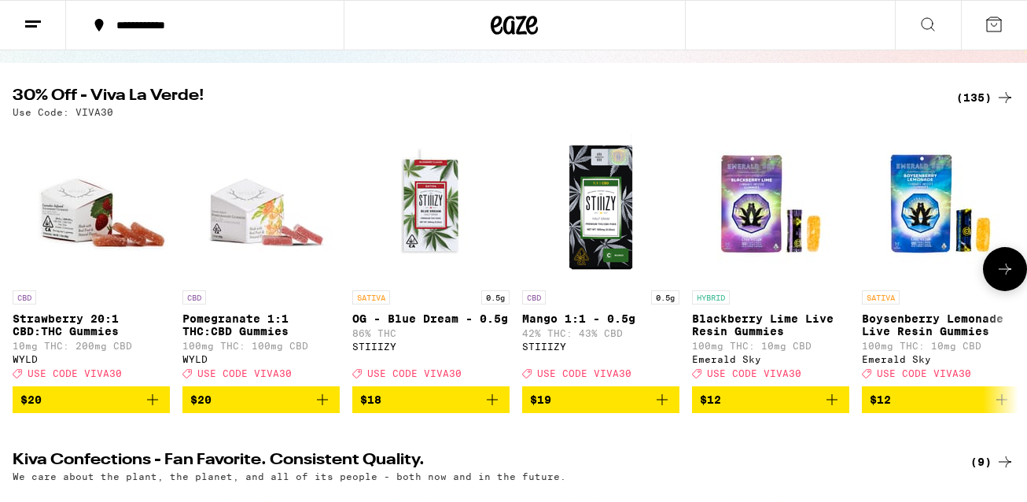
scroll to position [141, 0]
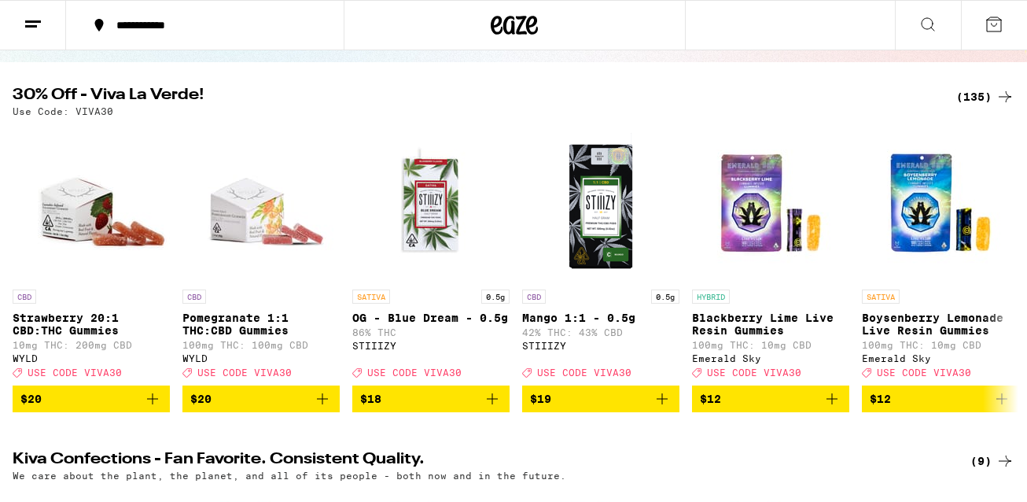
click at [985, 87] on div "(135)" at bounding box center [985, 96] width 58 height 19
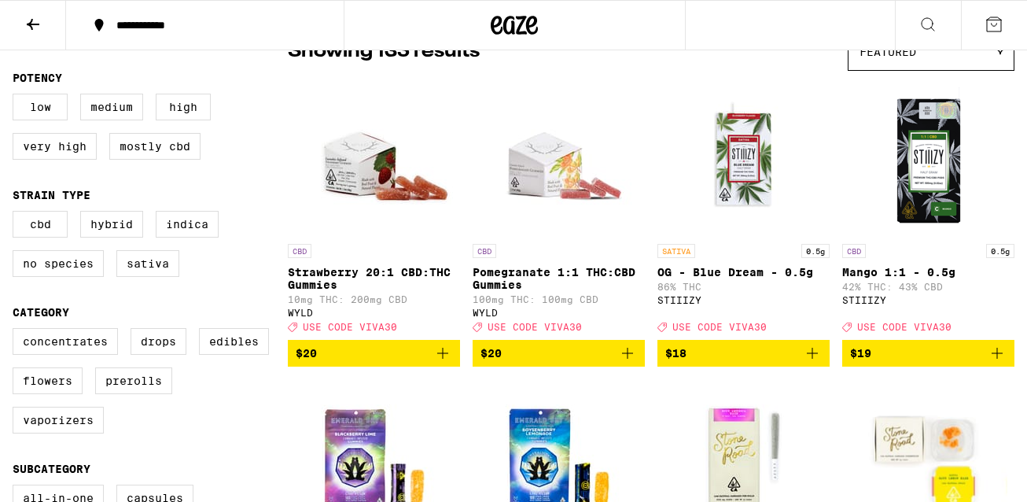
scroll to position [149, 0]
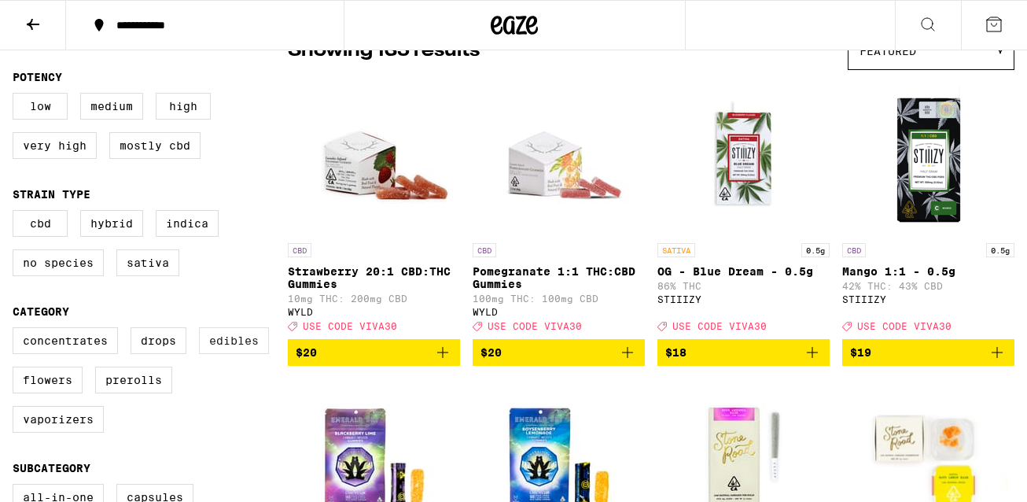
click at [237, 352] on label "Edibles" at bounding box center [234, 340] width 70 height 27
click at [17, 330] on input "Edibles" at bounding box center [16, 329] width 1 height 1
checkbox input "true"
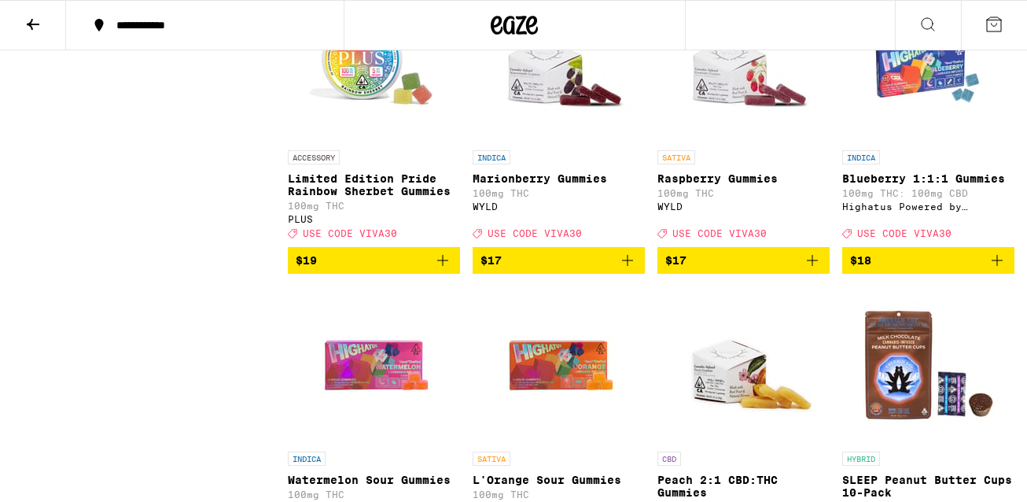
scroll to position [1714, 0]
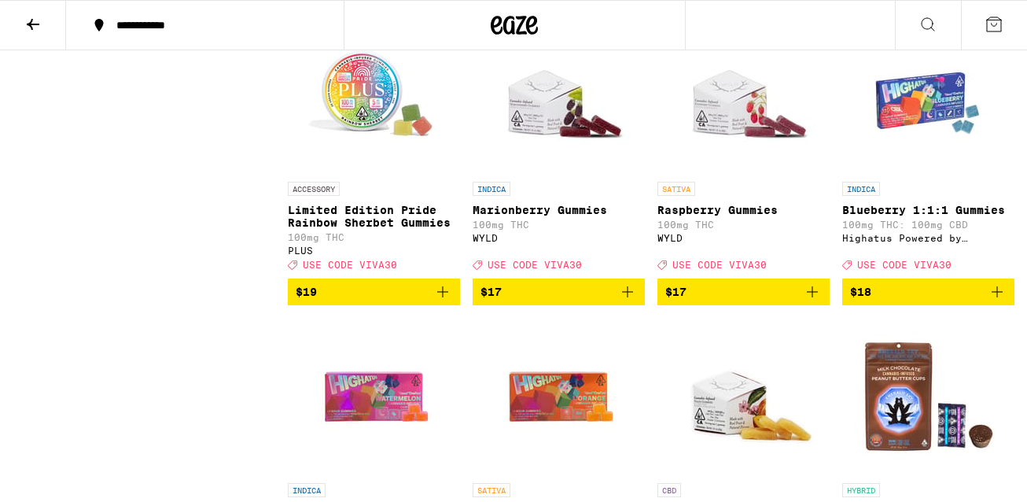
click at [812, 301] on icon "Add to bag" at bounding box center [812, 291] width 19 height 19
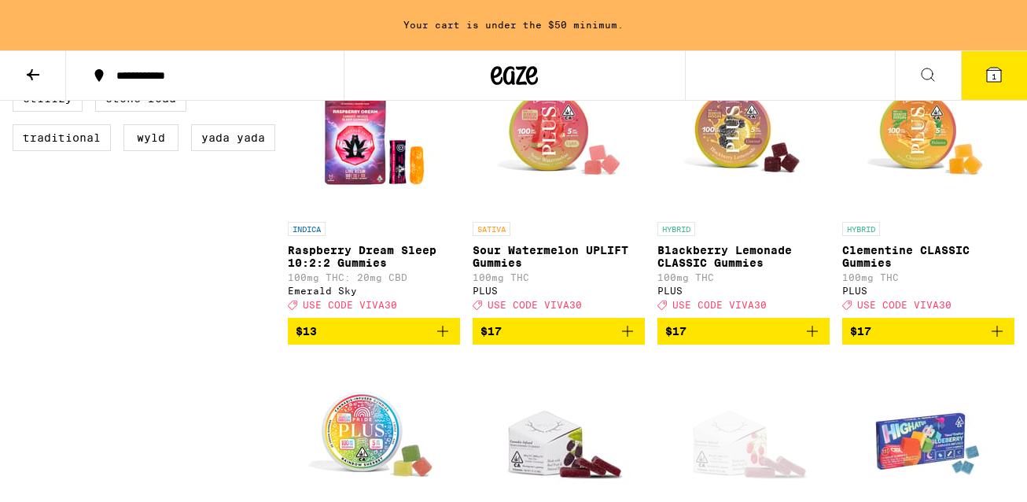
scroll to position [1424, 0]
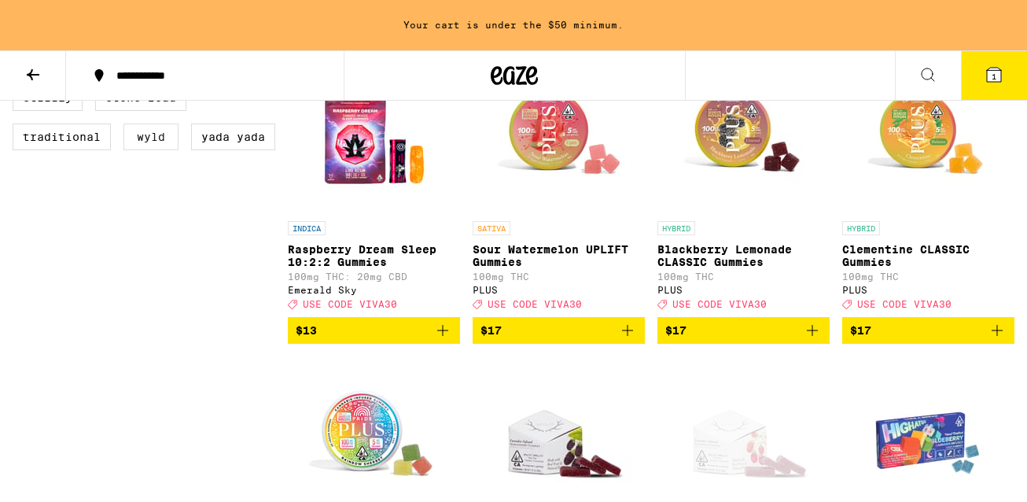
click at [147, 150] on label "WYLD" at bounding box center [150, 136] width 55 height 27
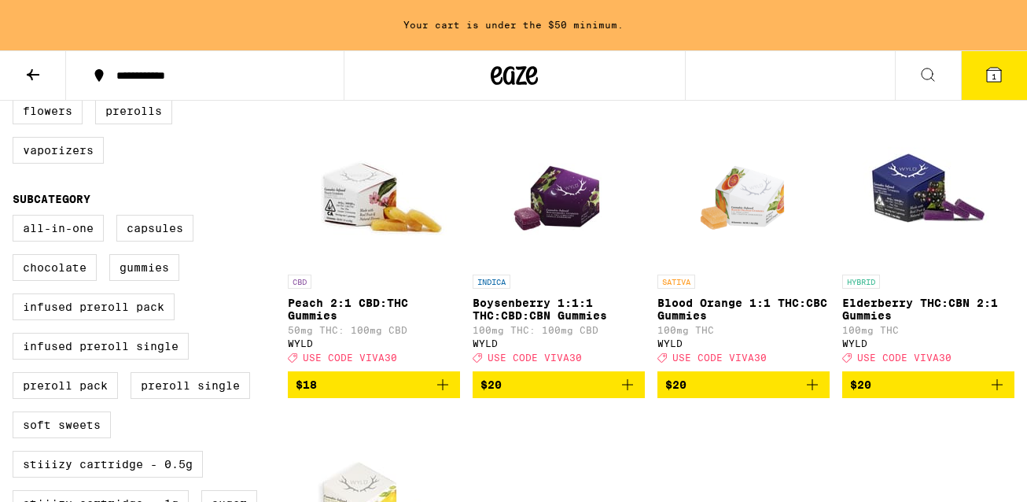
scroll to position [468, 0]
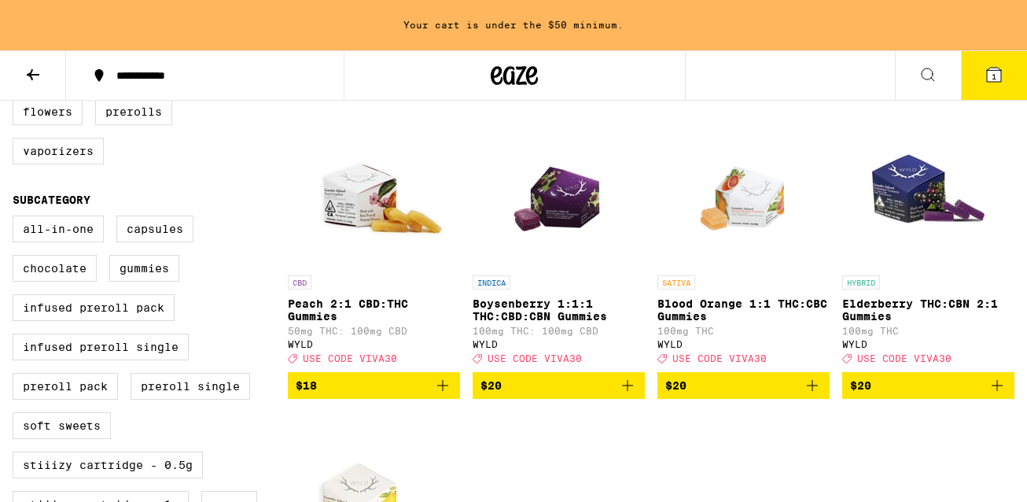
scroll to position [1117, 0]
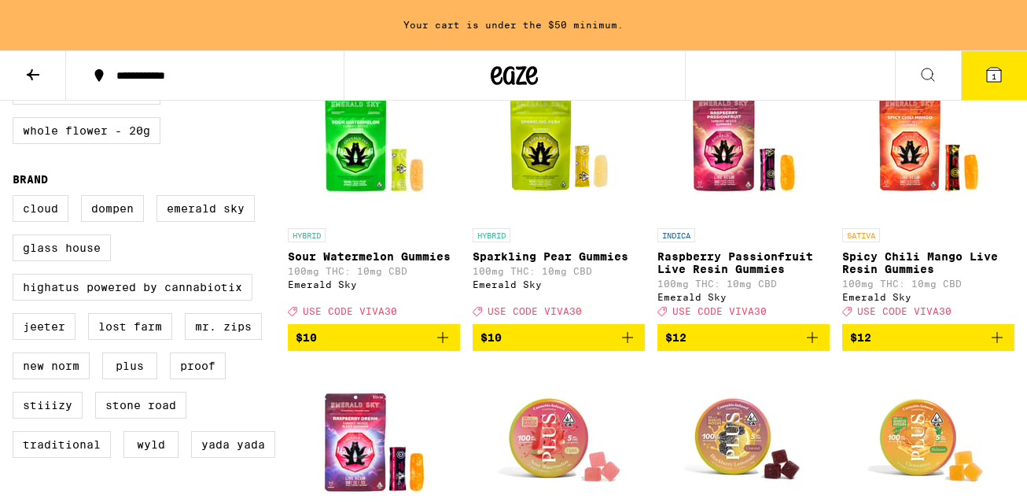
checkbox input "true"
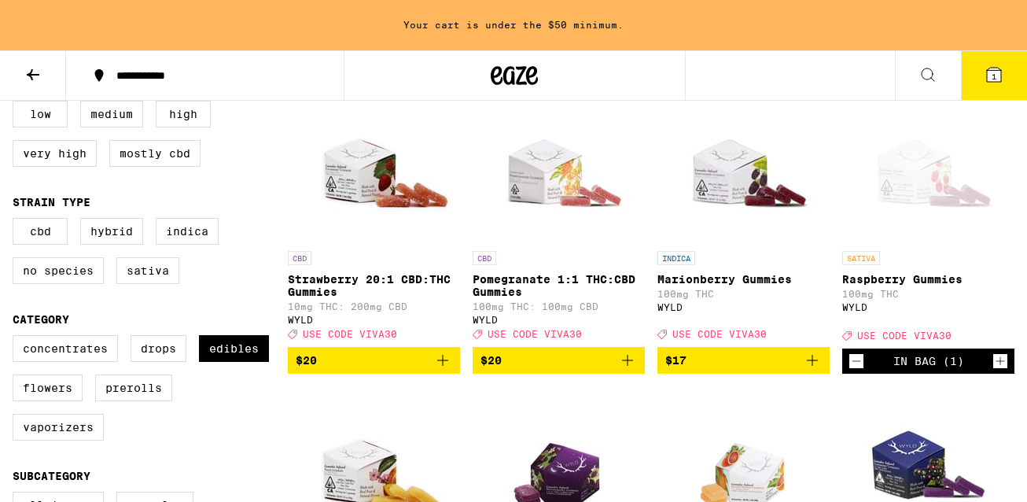
scroll to position [172, 0]
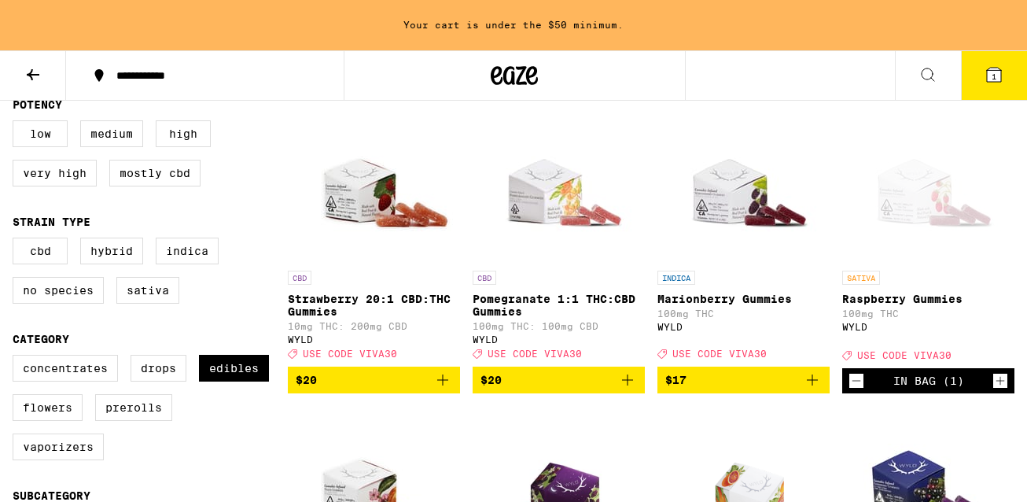
click at [812, 385] on icon "Add to bag" at bounding box center [812, 379] width 11 height 11
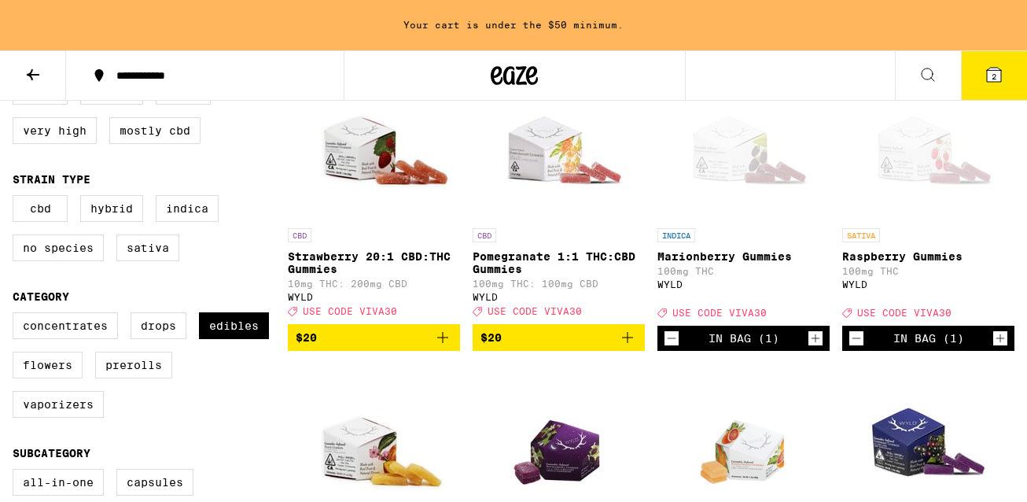
scroll to position [208, 0]
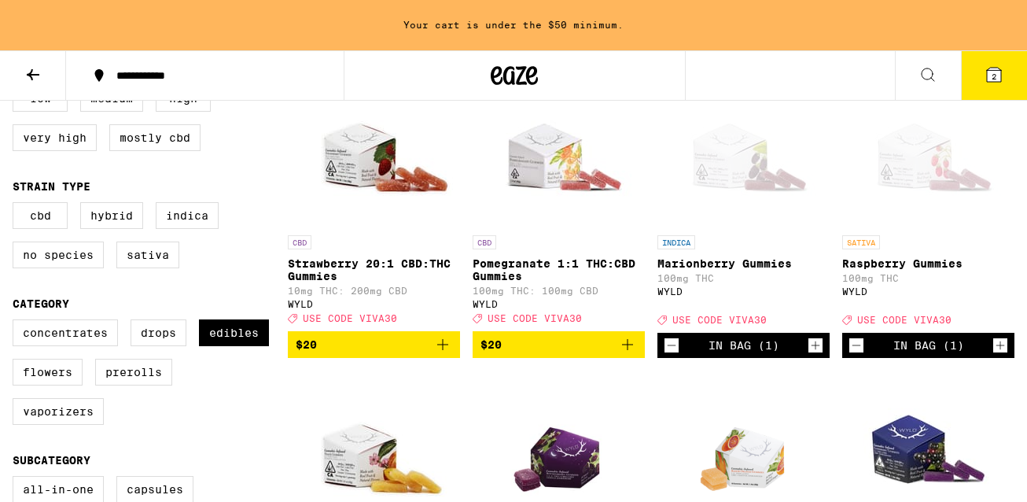
click at [629, 354] on icon "Add to bag" at bounding box center [627, 344] width 19 height 19
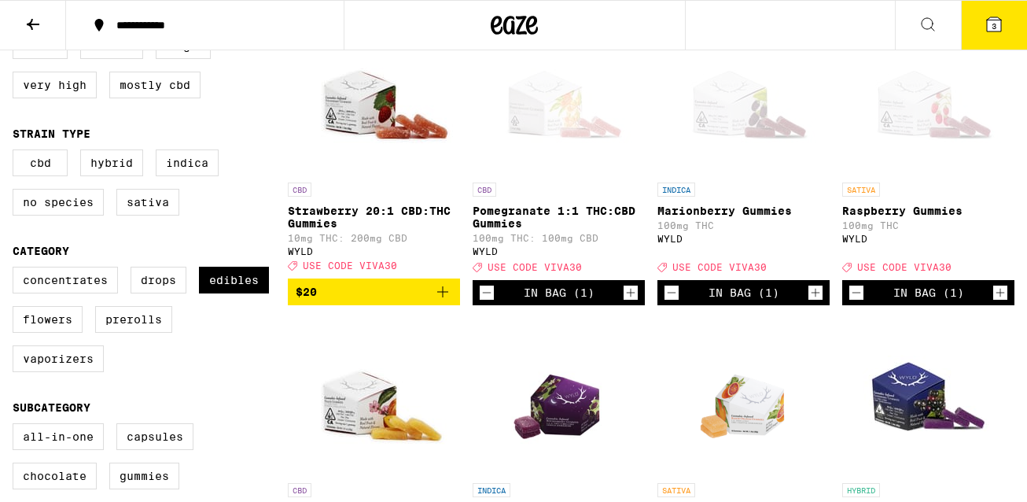
scroll to position [208, 0]
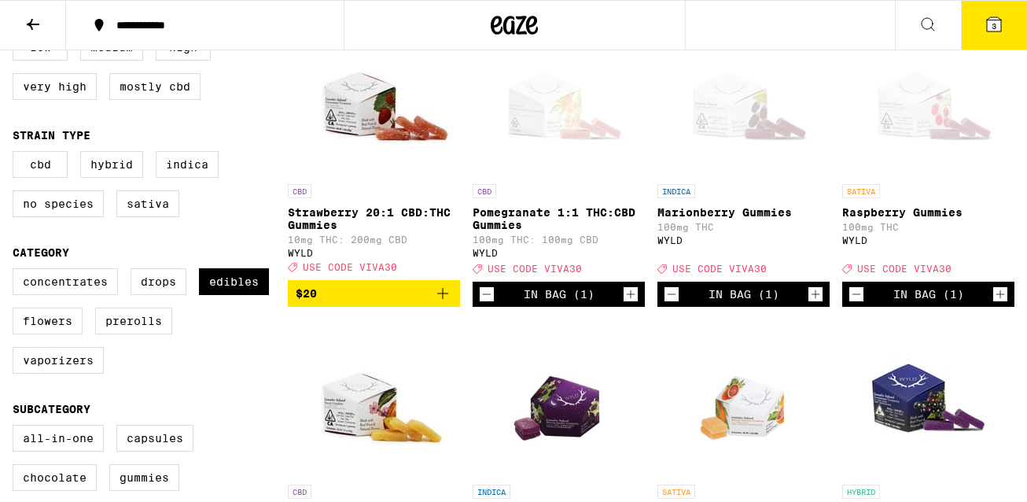
click at [630, 304] on icon "Increment" at bounding box center [631, 294] width 14 height 19
click at [1003, 304] on icon "Increment" at bounding box center [1000, 294] width 14 height 19
click at [815, 304] on icon "Increment" at bounding box center [815, 294] width 14 height 19
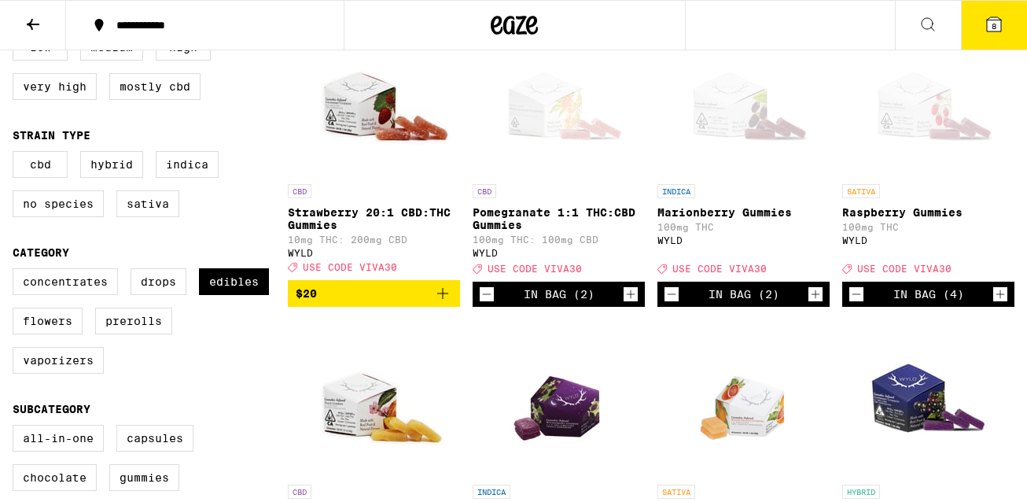
click at [815, 304] on icon "Increment" at bounding box center [815, 294] width 14 height 19
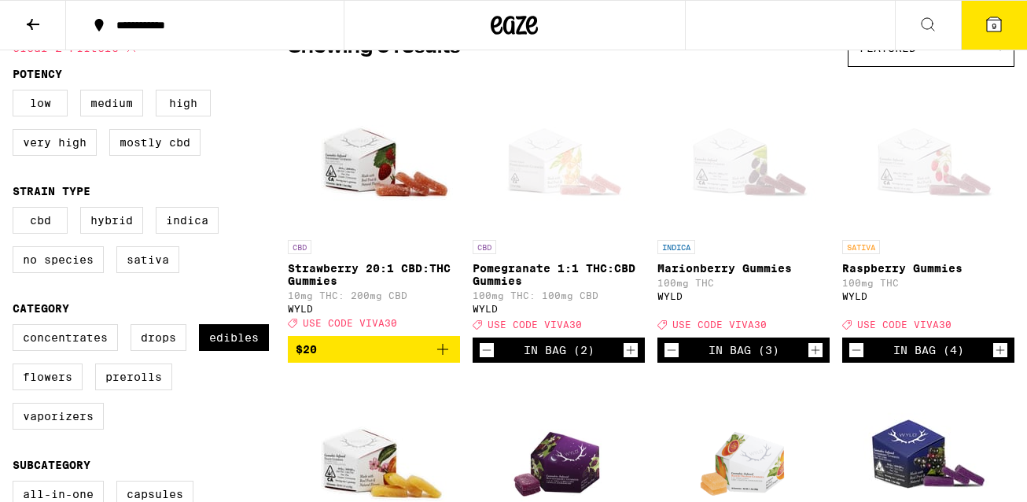
scroll to position [151, 0]
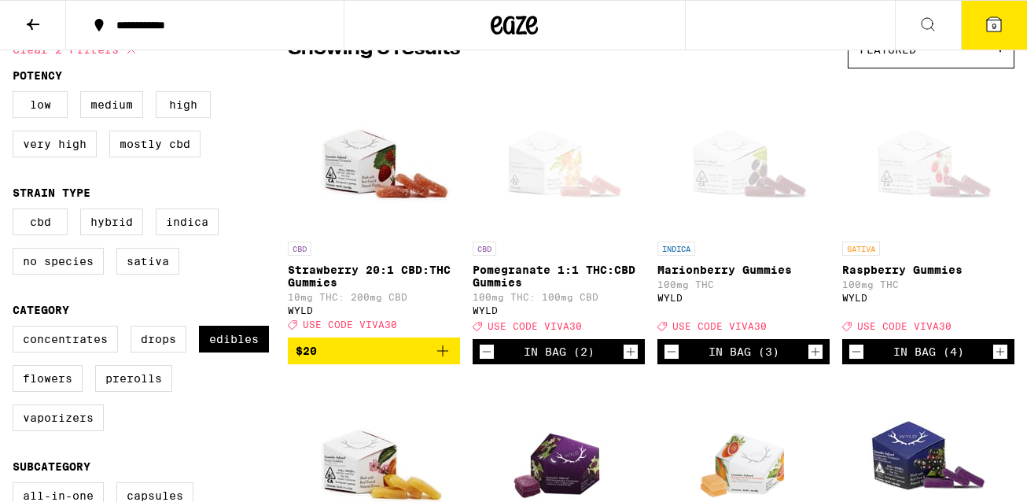
click at [992, 43] on button "9" at bounding box center [994, 25] width 66 height 49
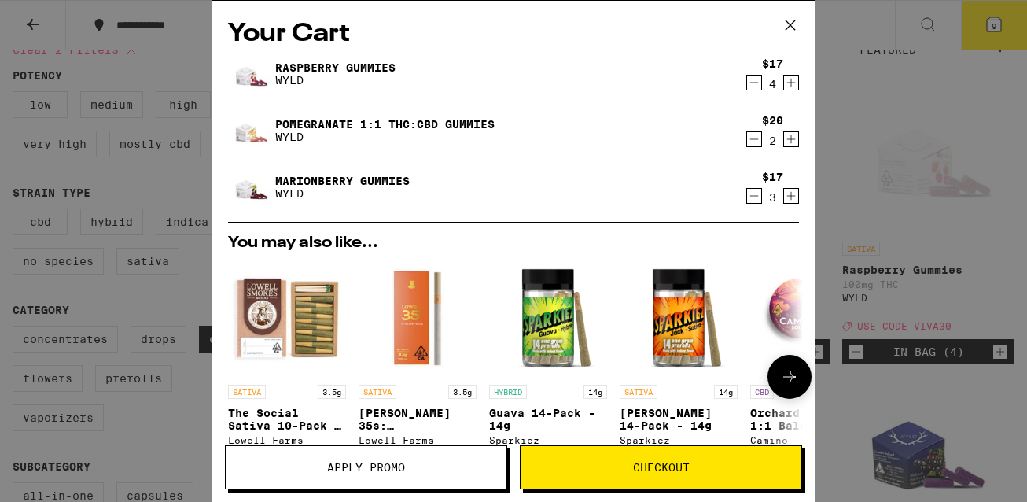
scroll to position [304, 0]
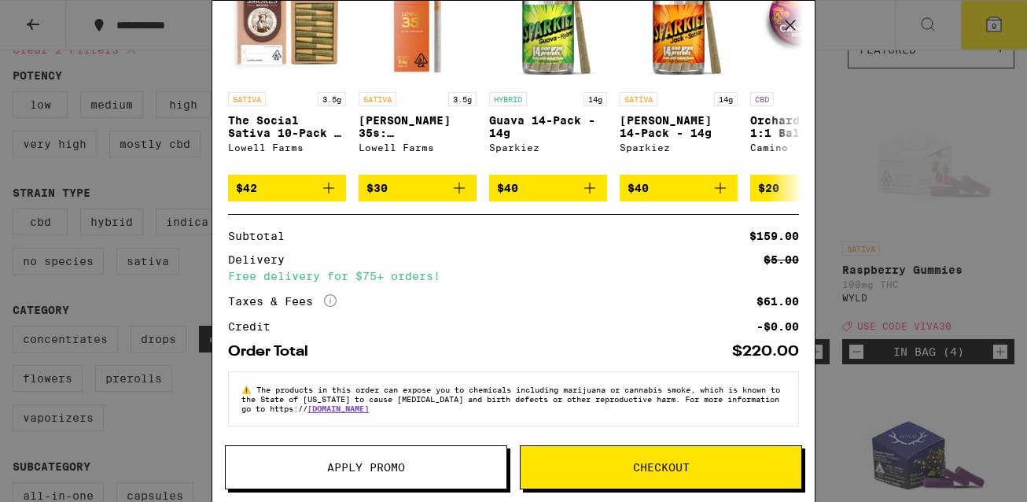
click at [372, 472] on span "Apply Promo" at bounding box center [366, 467] width 78 height 11
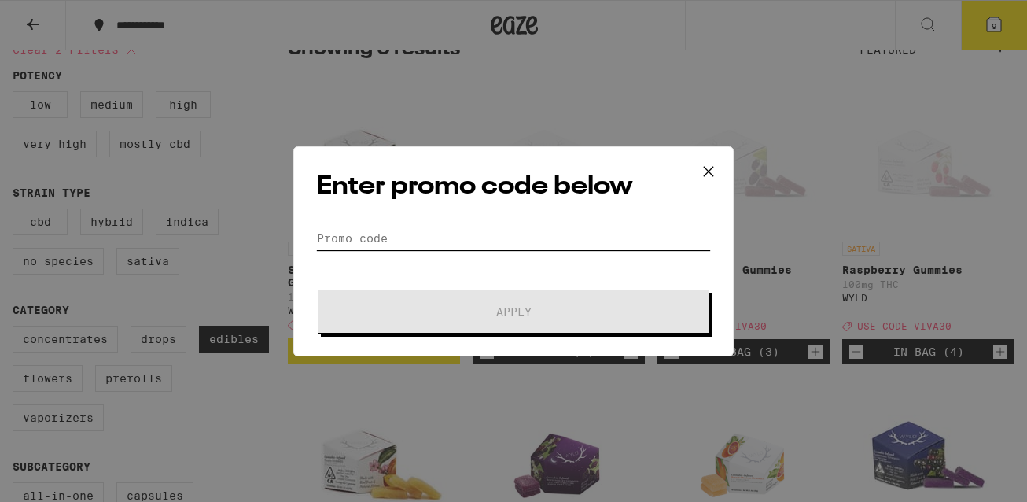
click at [488, 240] on input "Promo Code" at bounding box center [513, 238] width 395 height 24
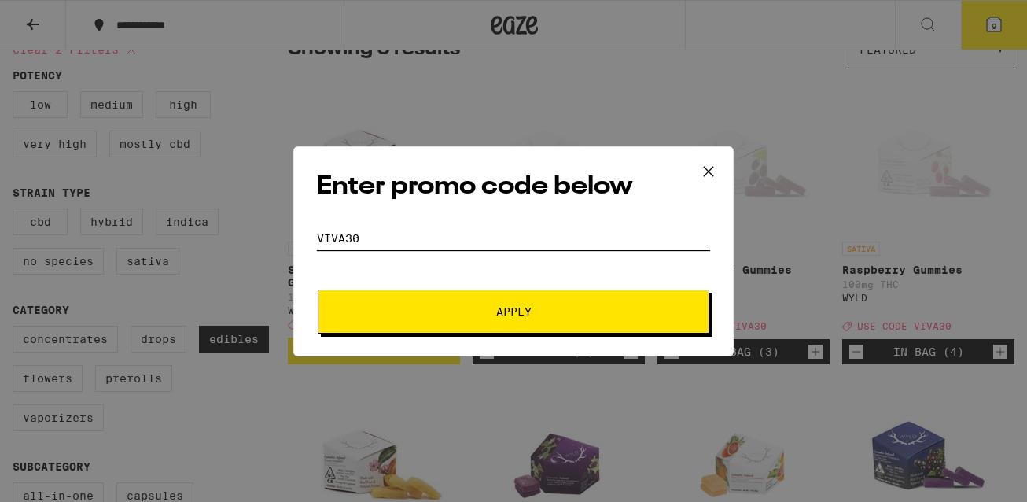
type input "viva30"
click at [606, 292] on button "Apply" at bounding box center [514, 311] width 392 height 44
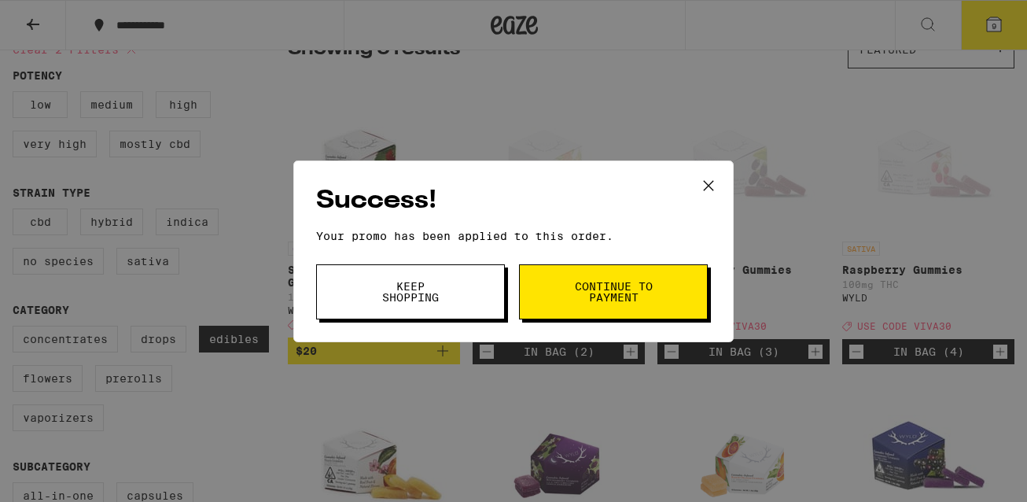
click at [606, 292] on span "Continue to payment" at bounding box center [613, 292] width 80 height 22
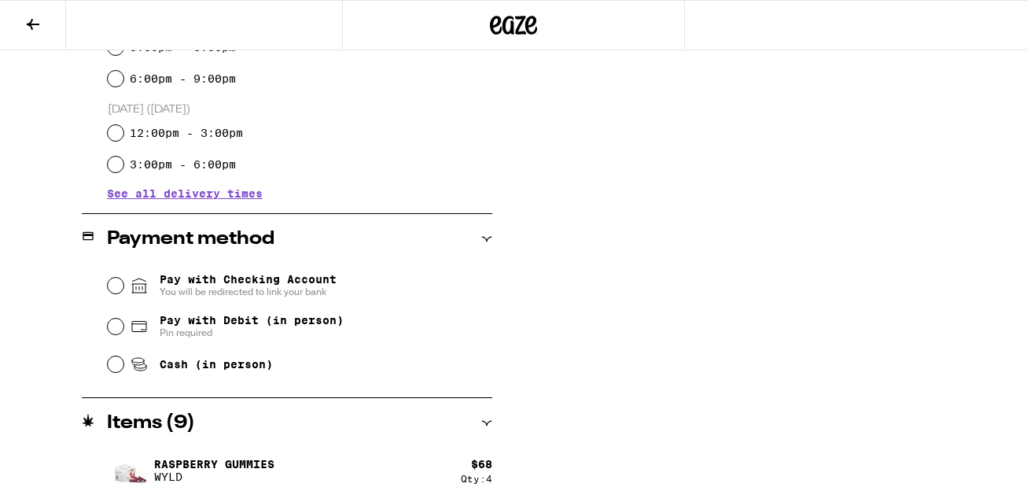
scroll to position [516, 0]
click at [245, 322] on span "Pay with Debit (in person)" at bounding box center [252, 319] width 184 height 13
click at [123, 322] on input "Pay with Debit (in person) Pin required" at bounding box center [116, 326] width 16 height 16
radio input "true"
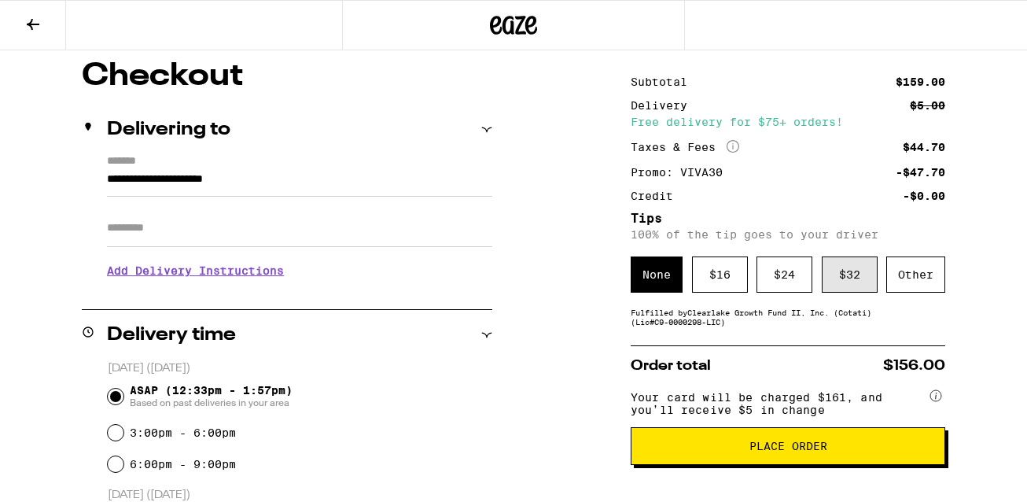
scroll to position [131, 0]
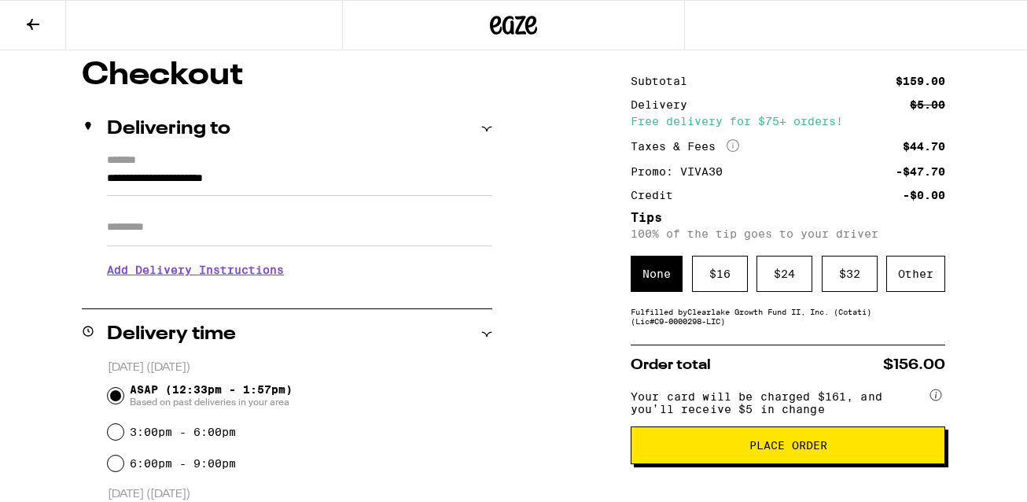
click at [736, 451] on span "Place Order" at bounding box center [788, 445] width 288 height 11
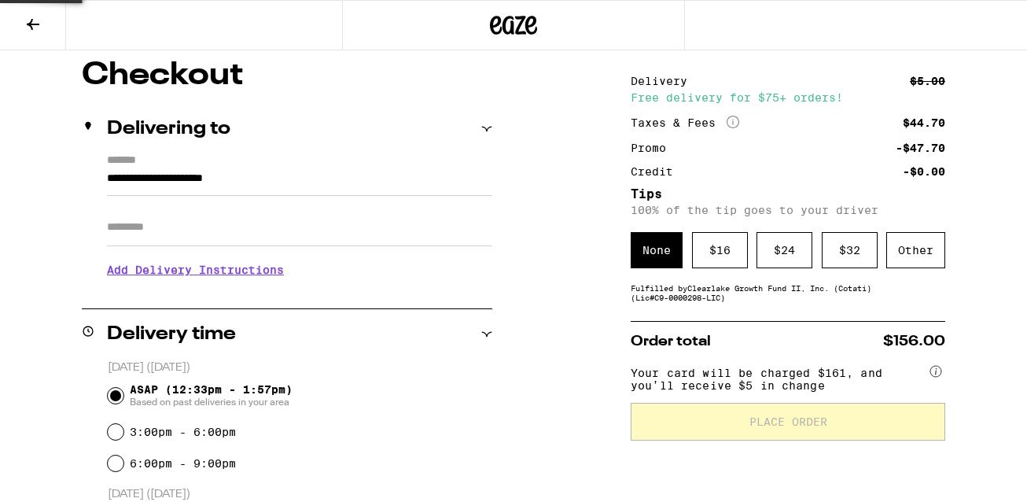
scroll to position [285, 0]
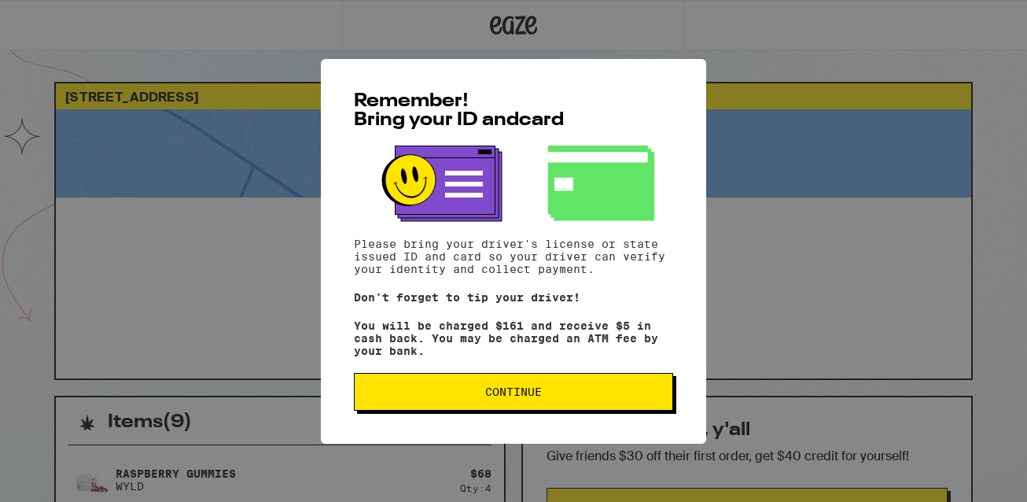
click at [496, 383] on button "Continue" at bounding box center [513, 392] width 319 height 38
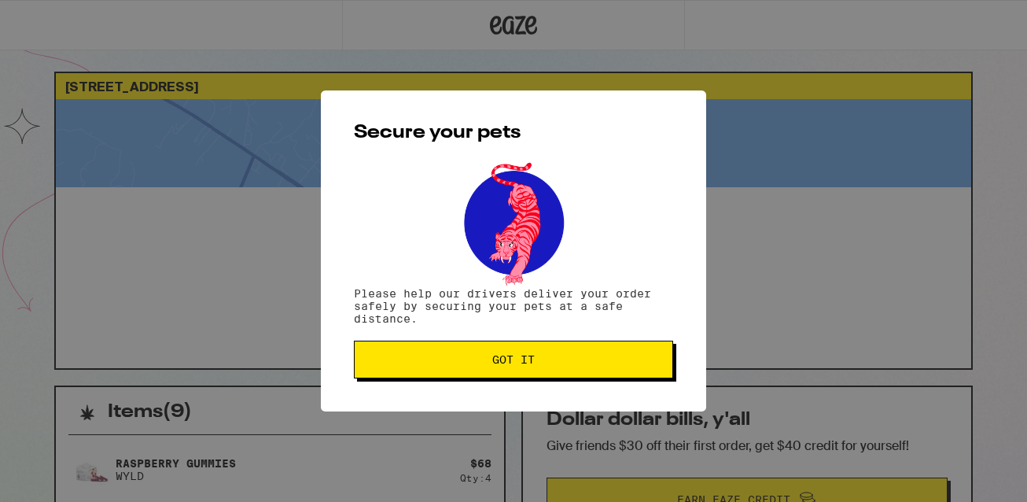
scroll to position [13, 0]
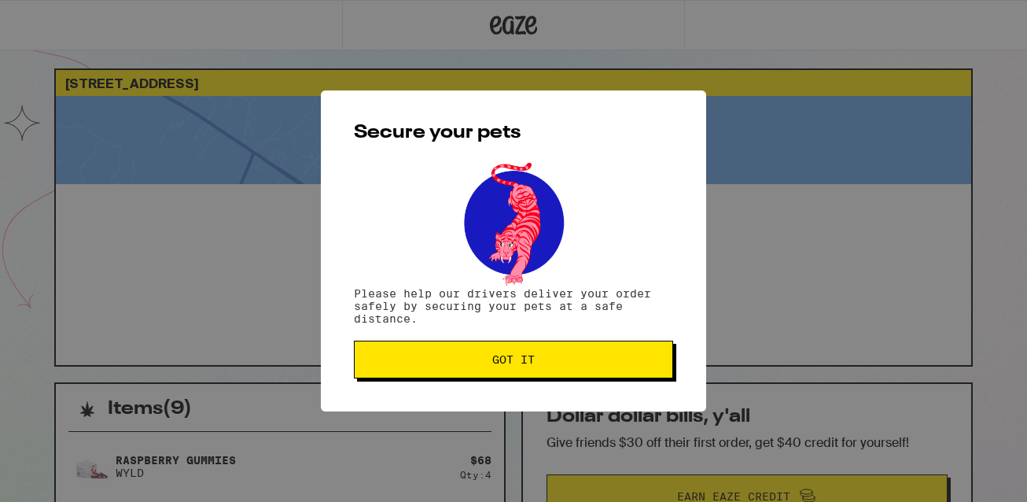
click at [514, 355] on span "Got it" at bounding box center [513, 359] width 42 height 11
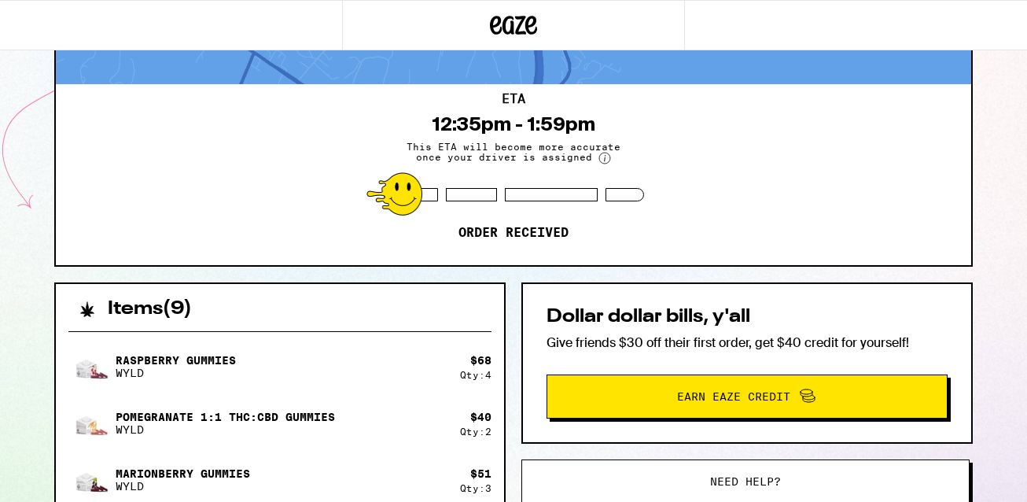
scroll to position [112, 0]
